Goal: Use online tool/utility: Utilize a website feature to perform a specific function

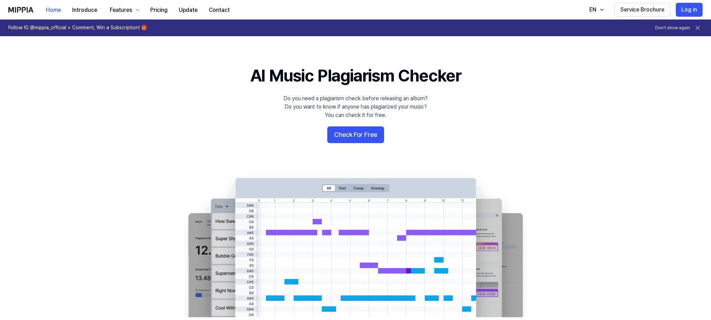
click at [210, 105] on 배너 "AI Music Plagiarism Checker Do you need a plagiarism check before releasing an …" at bounding box center [356, 191] width 502 height 254
click at [25, 7] on div "Home Introduce Features Pricing Update Contact Home" at bounding box center [121, 9] width 227 height 19
click at [690, 8] on button "Log in" at bounding box center [689, 10] width 27 height 14
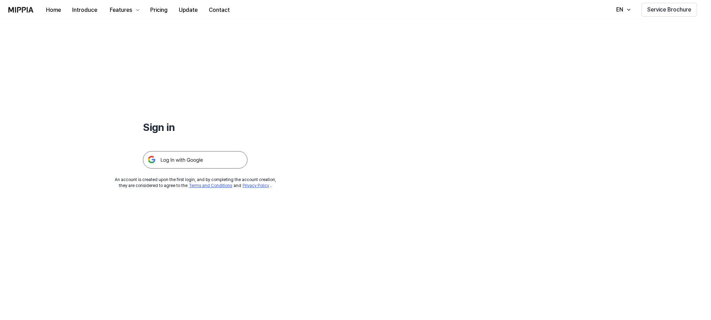
click at [187, 160] on img at bounding box center [195, 159] width 105 height 17
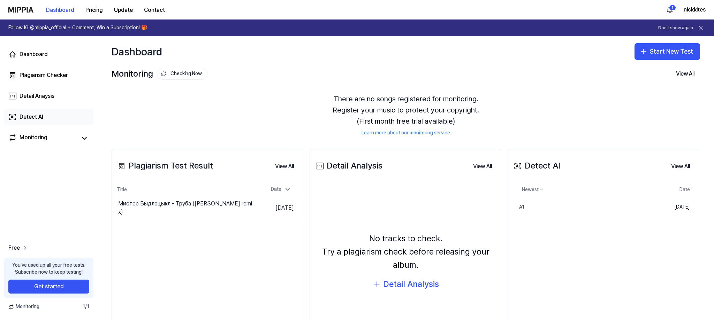
click at [35, 119] on div "Detect AI" at bounding box center [32, 117] width 24 height 8
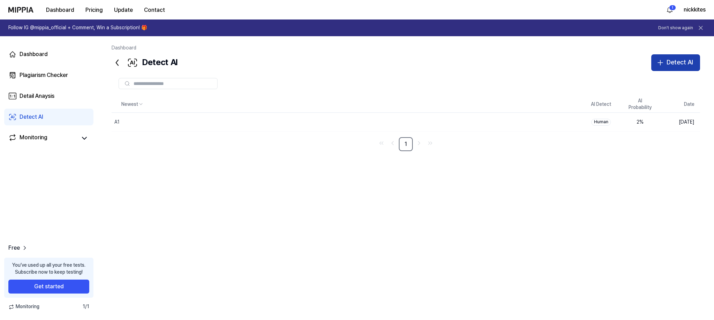
click at [688, 62] on div "Detect AI" at bounding box center [680, 63] width 27 height 10
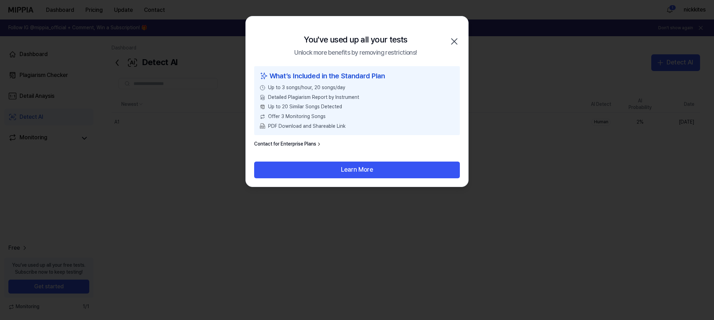
drag, startPoint x: 339, startPoint y: 166, endPoint x: 477, endPoint y: 75, distance: 165.6
click at [481, 76] on body "Dashboard Pricing Update Contact 1 nickkites Follow IG @mippia_official + Comme…" at bounding box center [357, 160] width 714 height 320
click at [457, 44] on icon "button" at bounding box center [455, 42] width 6 height 6
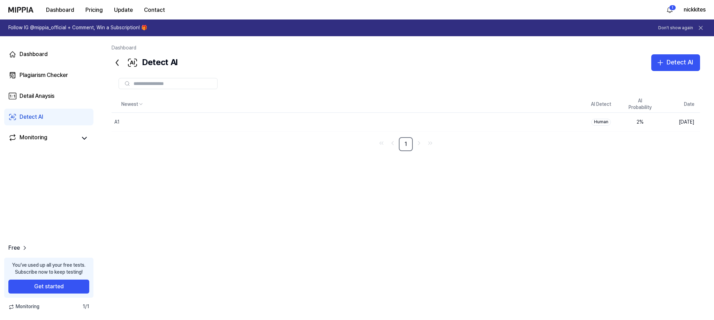
click at [205, 85] on input "text" at bounding box center [174, 84] width 80 height 6
click at [680, 69] on button "Detect AI" at bounding box center [675, 62] width 49 height 17
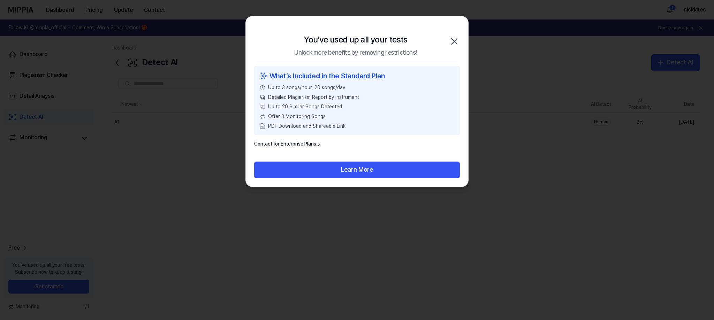
click at [297, 146] on link "Contact for Enterprise Plans" at bounding box center [288, 144] width 68 height 7
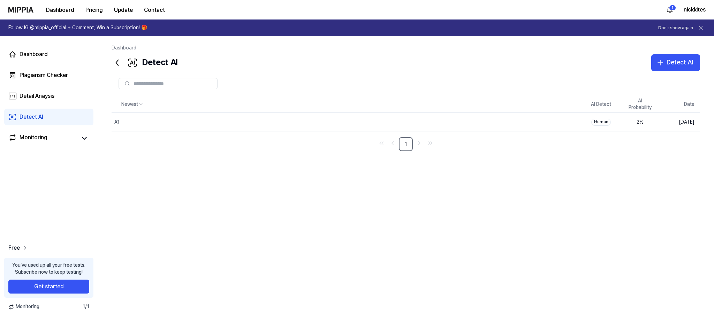
click at [147, 82] on input "text" at bounding box center [174, 84] width 80 height 6
click at [677, 65] on div "Detect AI" at bounding box center [680, 63] width 27 height 10
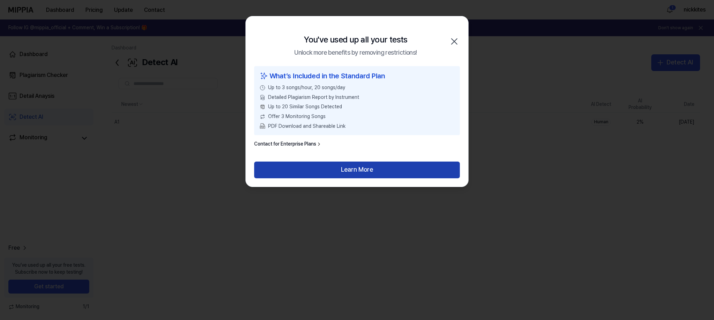
click at [367, 169] on button "Learn More" at bounding box center [357, 170] width 206 height 17
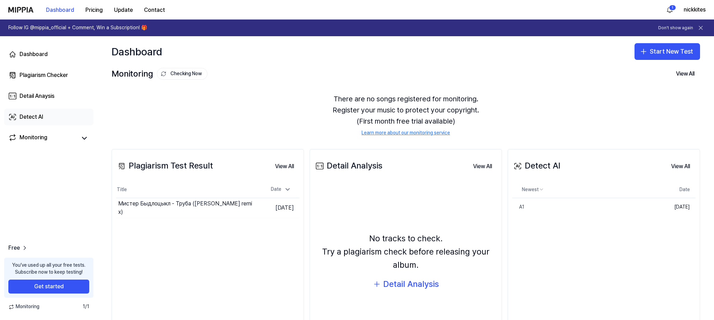
click at [46, 122] on link "Detect AI" at bounding box center [48, 117] width 89 height 17
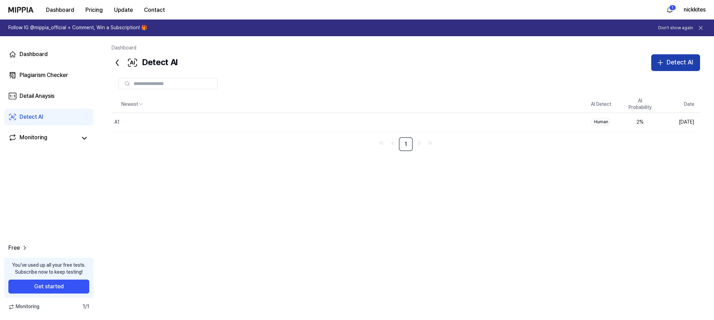
click at [668, 60] on div "Detect AI" at bounding box center [680, 63] width 27 height 10
